Goal: Transaction & Acquisition: Subscribe to service/newsletter

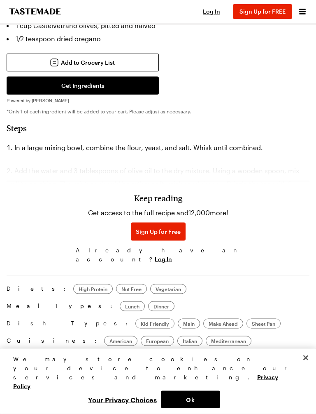
scroll to position [845, 0]
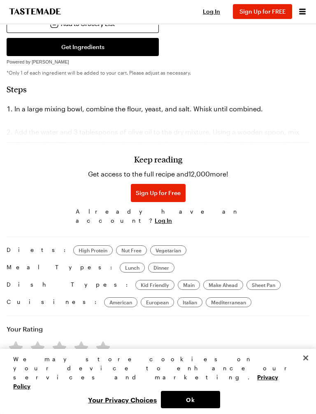
click at [178, 156] on h3 "Keep reading" at bounding box center [158, 159] width 48 height 10
click at [172, 185] on input "email" at bounding box center [158, 193] width 260 height 17
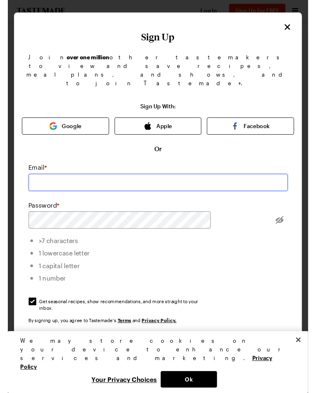
scroll to position [845, 0]
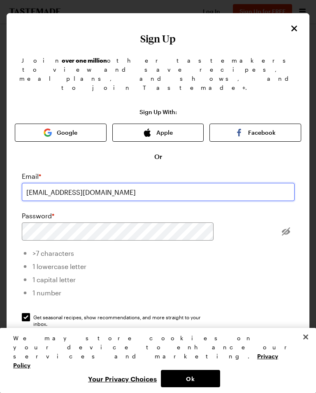
type input "[EMAIL_ADDRESS][DOMAIN_NAME]"
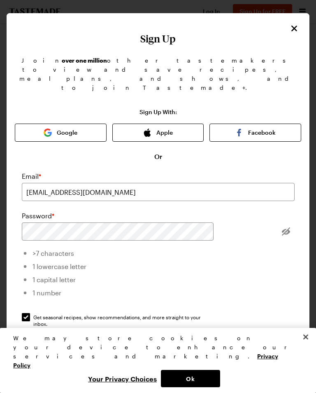
click at [205, 211] on div "Password *" at bounding box center [158, 216] width 273 height 10
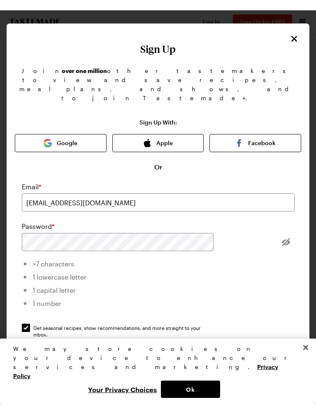
scroll to position [845, 0]
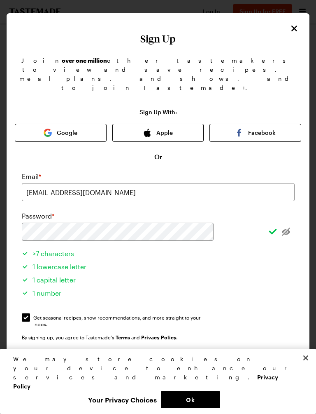
click at [188, 308] on button "Sign Up" at bounding box center [158, 362] width 273 height 18
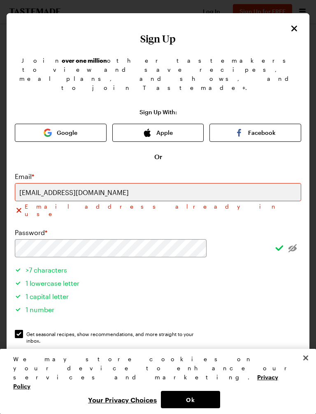
click at [265, 124] on button "Facebook" at bounding box center [256, 133] width 92 height 18
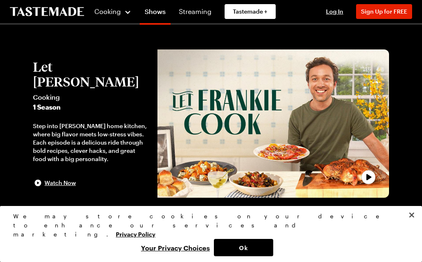
click at [252, 247] on button "Ok" at bounding box center [243, 247] width 59 height 17
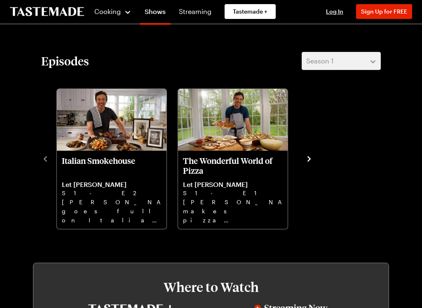
scroll to position [179, 0]
click at [270, 202] on p "[PERSON_NAME] makes pizza magic with two doughs, from Grilled Pizza to Grandma …" at bounding box center [233, 211] width 100 height 26
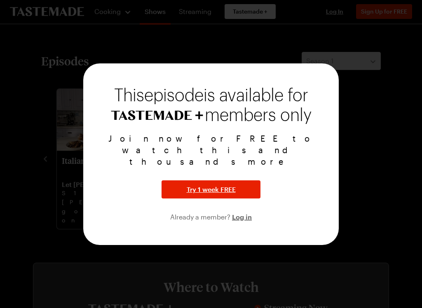
click at [241, 180] on button "Try 1 week FREE" at bounding box center [211, 189] width 99 height 18
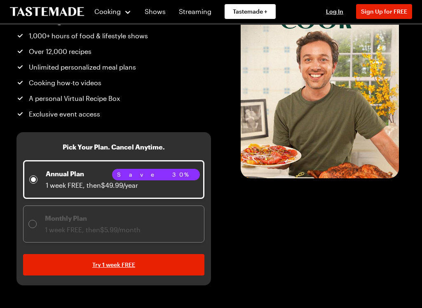
scroll to position [76, 0]
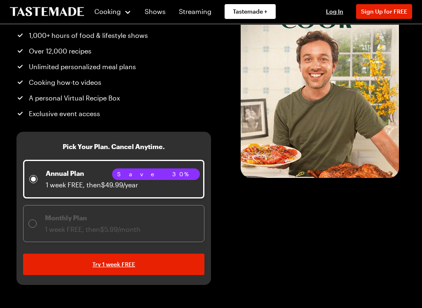
click at [35, 233] on div "Monthly Plan 1 week FREE, then $5.99/month" at bounding box center [84, 223] width 112 height 21
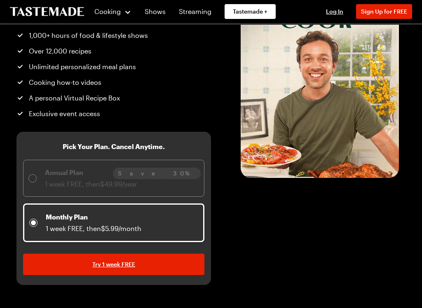
click at [70, 262] on link "Try 1 week FREE" at bounding box center [113, 264] width 181 height 21
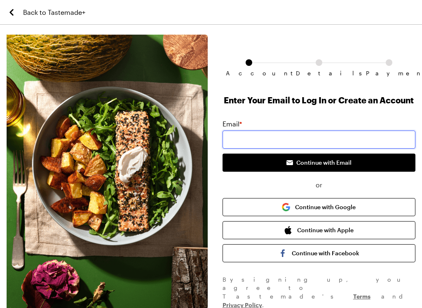
click at [347, 133] on input "email" at bounding box center [318, 140] width 193 height 18
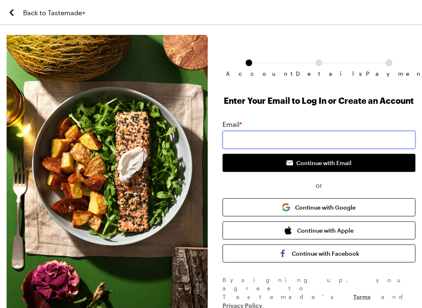
scroll to position [5, 0]
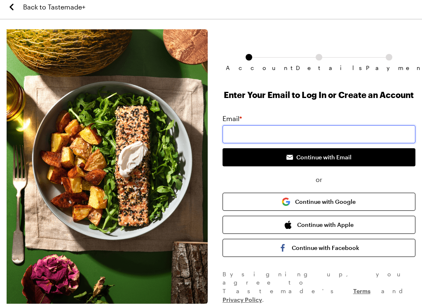
type input "[EMAIL_ADDRESS][DOMAIN_NAME]"
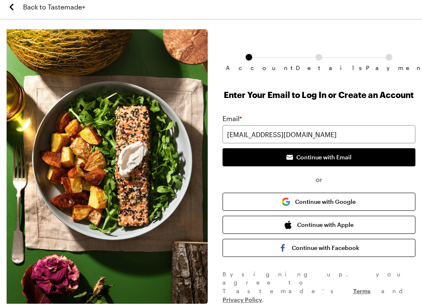
click at [361, 157] on button "Continue with Email" at bounding box center [318, 157] width 193 height 18
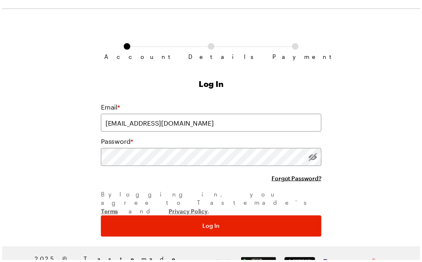
scroll to position [16, 0]
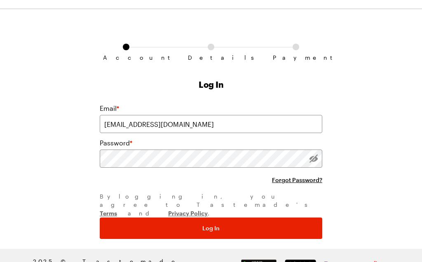
click at [272, 218] on button "Log In" at bounding box center [211, 228] width 222 height 21
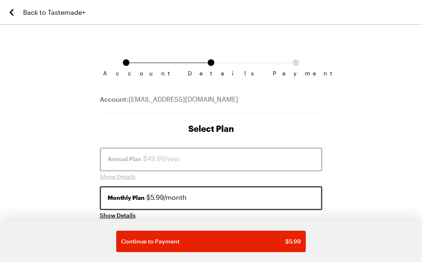
click at [270, 240] on div "Continue to Payment $ 5.99" at bounding box center [211, 241] width 180 height 8
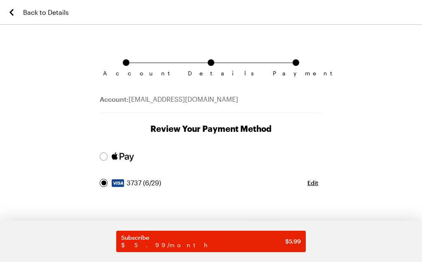
click at [101, 159] on div at bounding box center [104, 156] width 8 height 8
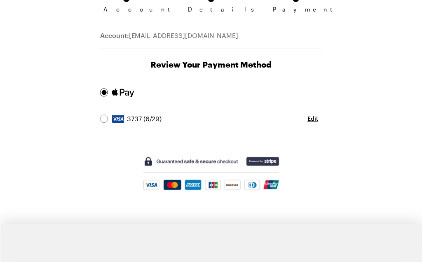
scroll to position [64, 0]
